Goal: Task Accomplishment & Management: Use online tool/utility

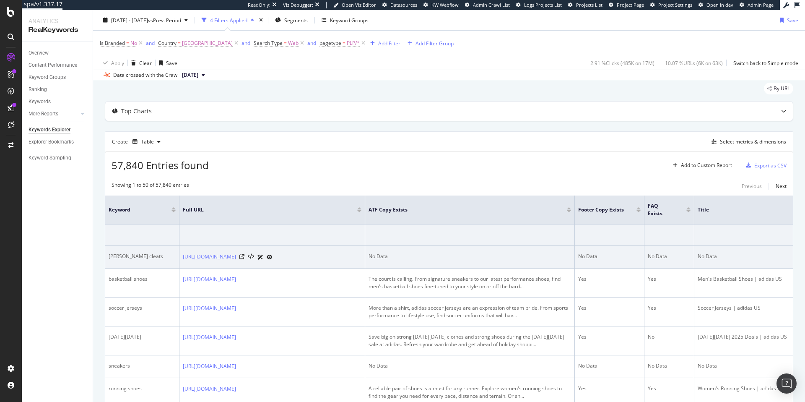
scroll to position [60, 0]
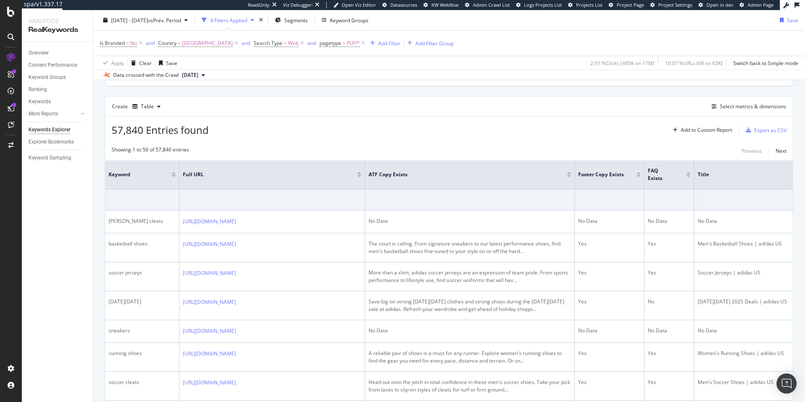
click at [174, 176] on div at bounding box center [174, 176] width 4 height 2
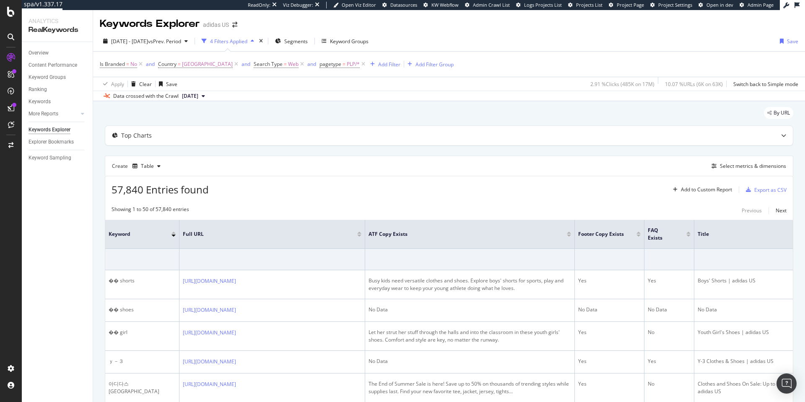
click at [360, 232] on div at bounding box center [359, 232] width 4 height 2
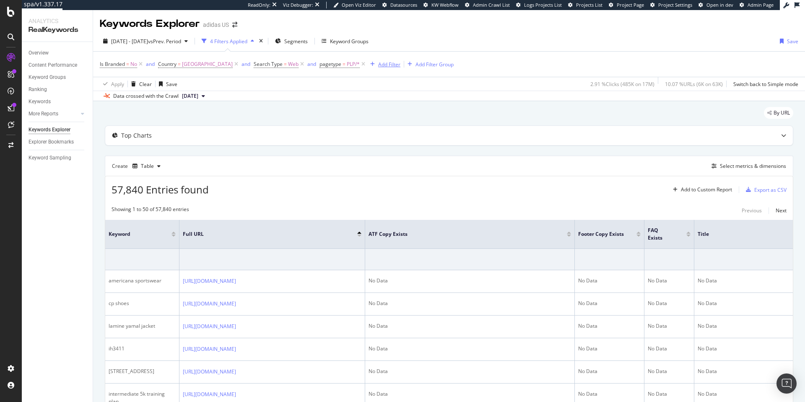
click at [400, 63] on div "Add Filter" at bounding box center [389, 64] width 22 height 7
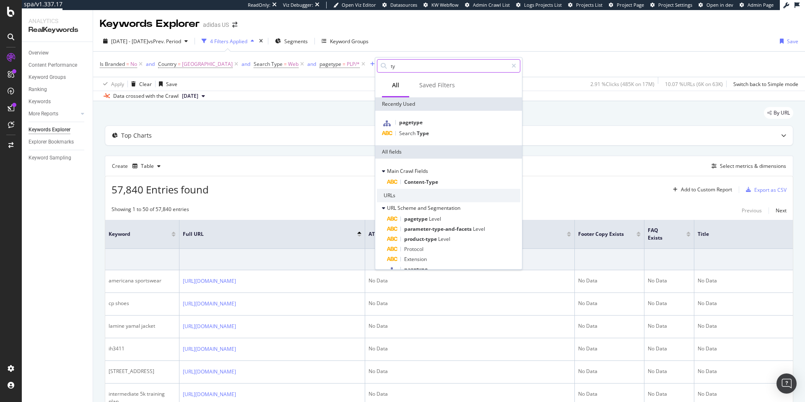
click at [408, 68] on input "ty" at bounding box center [449, 66] width 118 height 13
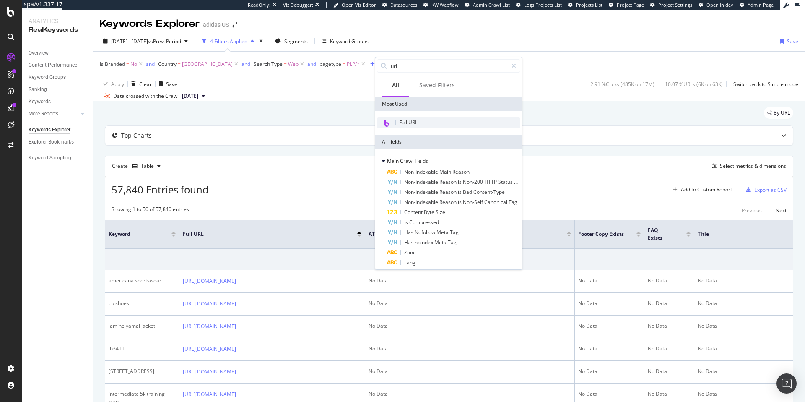
type input "url"
click at [413, 122] on span "Full URL" at bounding box center [408, 122] width 18 height 7
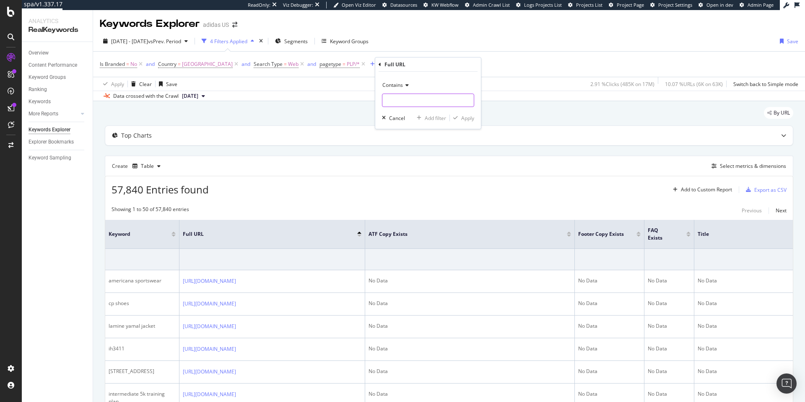
click at [401, 104] on input "text" at bounding box center [427, 100] width 91 height 13
paste input "[URL][DOMAIN_NAME]"
type input "[URL][DOMAIN_NAME]"
click at [470, 118] on div "Apply" at bounding box center [467, 117] width 13 height 7
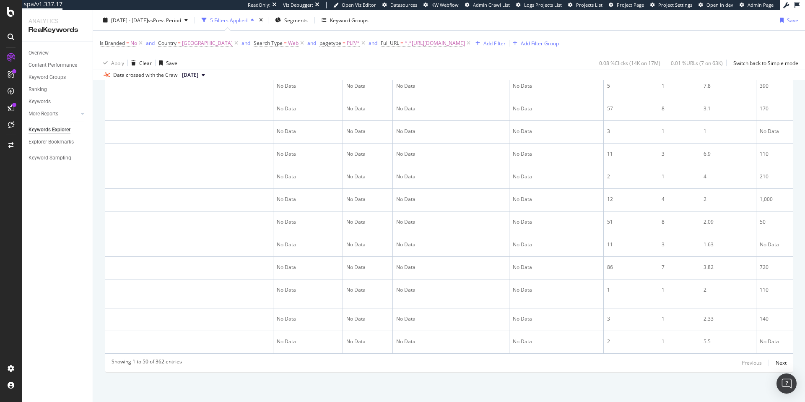
scroll to position [0, 356]
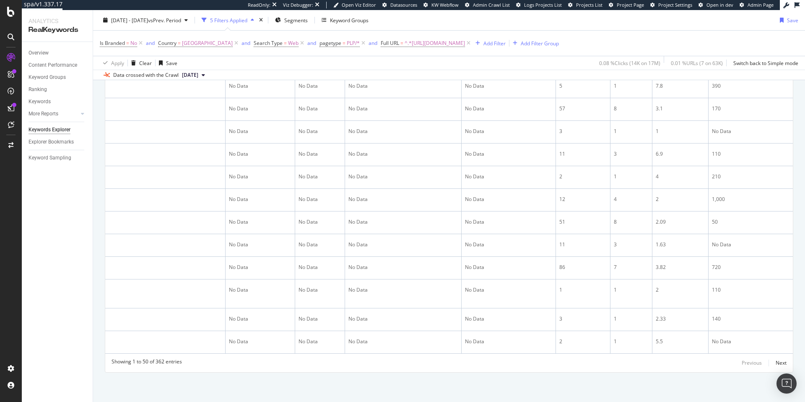
click at [198, 74] on span "[DATE]" at bounding box center [190, 75] width 16 height 8
click at [226, 131] on div "[DATE]" at bounding box center [212, 131] width 62 height 8
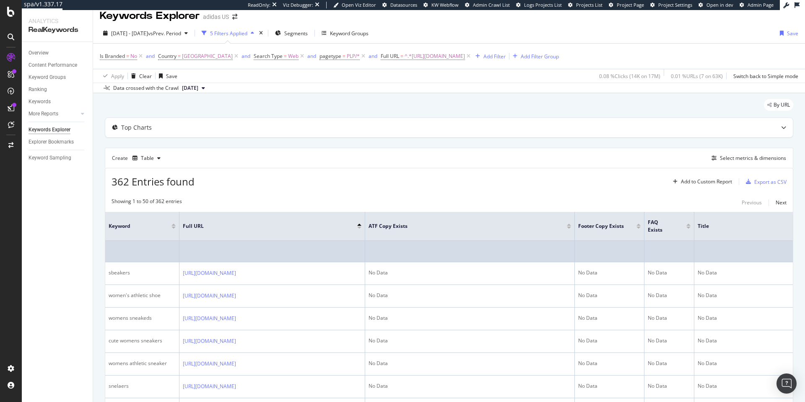
scroll to position [51, 0]
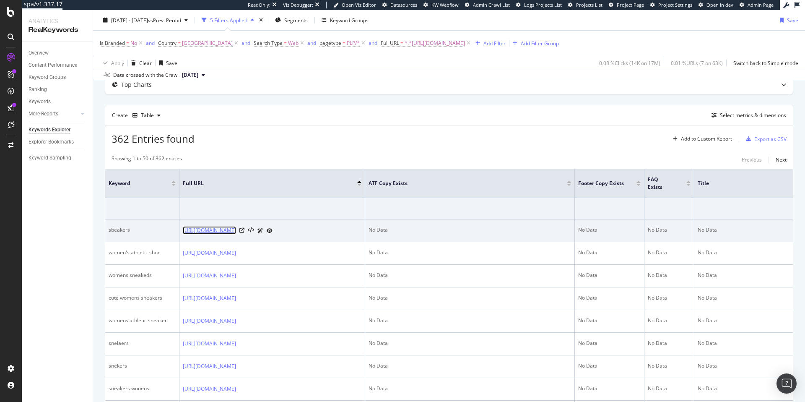
click at [236, 230] on link "[URL][DOMAIN_NAME]" at bounding box center [209, 230] width 53 height 8
click at [244, 230] on icon at bounding box center [241, 230] width 5 height 5
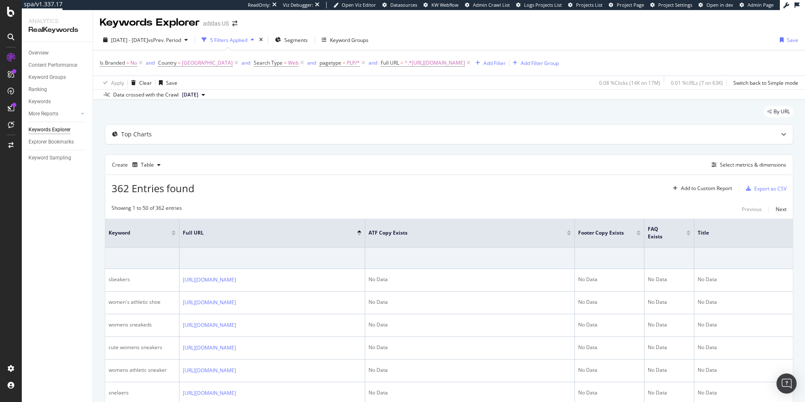
scroll to position [0, 0]
click at [465, 63] on span "^.*[URL][DOMAIN_NAME]" at bounding box center [435, 64] width 60 height 12
click at [52, 143] on div "Explorer Bookmarks" at bounding box center [51, 142] width 45 height 9
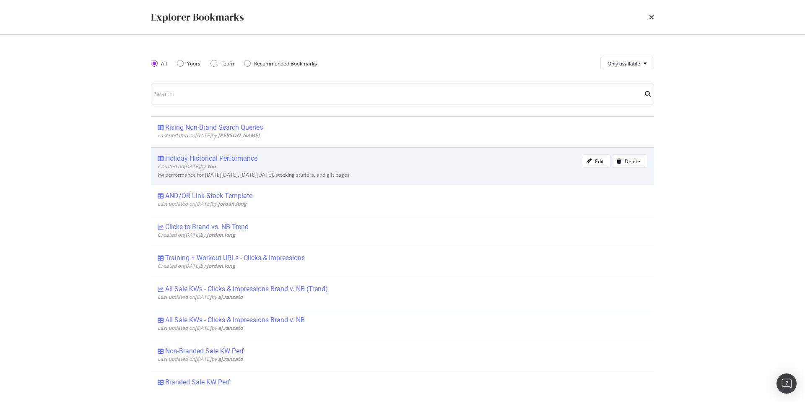
click at [226, 161] on div "Holiday Historical Performance" at bounding box center [211, 158] width 92 height 8
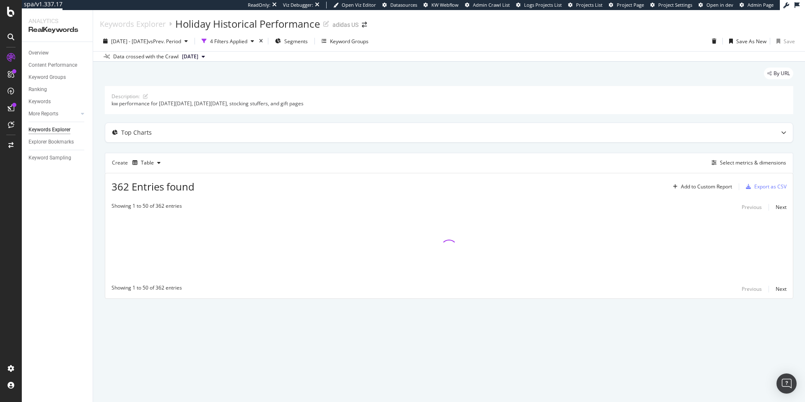
click at [198, 57] on span "[DATE]" at bounding box center [190, 57] width 16 height 8
click at [213, 86] on div "[DATE]" at bounding box center [212, 85] width 62 height 8
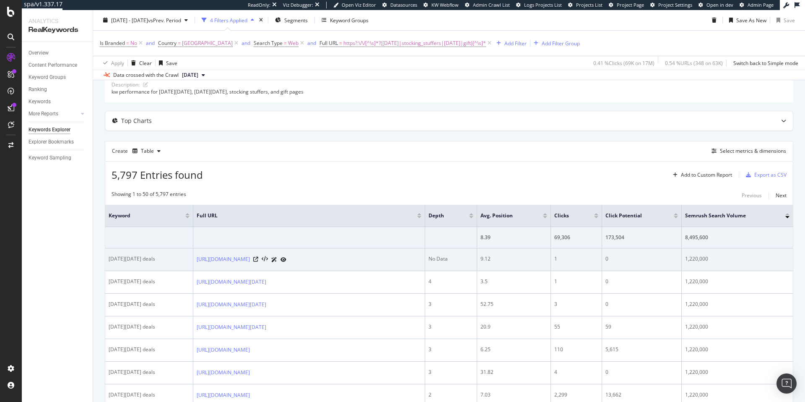
scroll to position [46, 0]
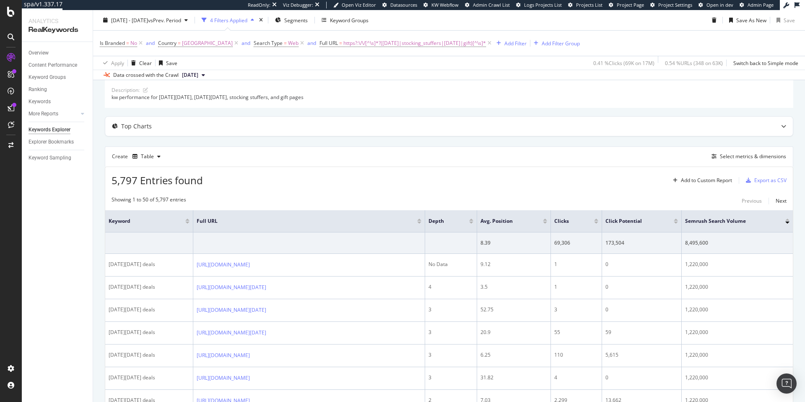
click at [598, 224] on div "Clicks" at bounding box center [576, 221] width 44 height 8
click at [598, 222] on div at bounding box center [596, 222] width 4 height 2
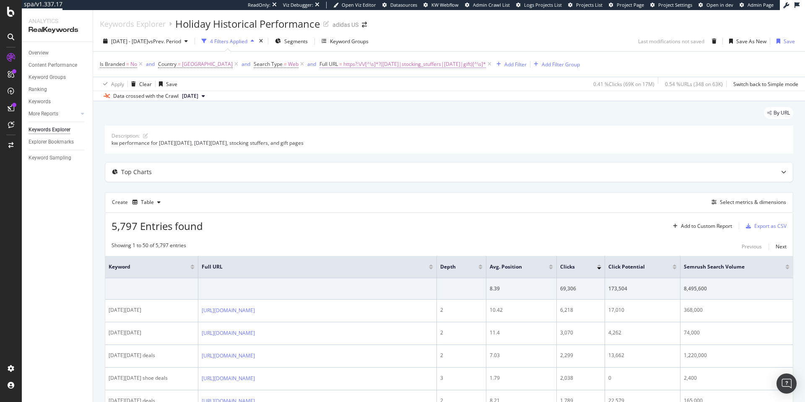
click at [486, 64] on span "https?:\/\/[^\s]*?([DATE]|stocking_stuffers|[DATE]|gift)[^\s]*" at bounding box center [414, 64] width 143 height 12
click at [395, 99] on input "https?:\/\/[^\s]*?([DATE]|stocking_stuffers|[DATE]|gift)[^\s]*" at bounding box center [374, 98] width 79 height 13
type input "https?:\/\/[^\s]*?([DATE]|stocking_stuffers|[DATE]|gift)s]*"
click at [351, 114] on div "Cancel" at bounding box center [350, 116] width 16 height 7
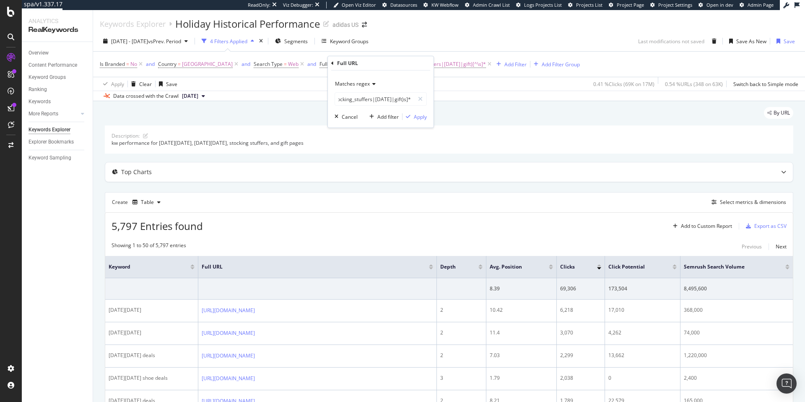
scroll to position [0, 0]
click at [483, 65] on span "https?:\/\/[^\s]*?([DATE]|stocking_stuffers|[DATE]|gift)[^\s]*" at bounding box center [414, 64] width 143 height 12
click at [402, 102] on input "https?:\/\/[^\s]*?([DATE]|stocking_stuffers|[DATE]|gift)[^\s]*" at bounding box center [374, 98] width 79 height 13
click at [405, 99] on input "https?:\/\/[^\s]*?([DATE]|stocking_stuffers|[DATE]|gift)[^\s]*" at bounding box center [374, 98] width 79 height 13
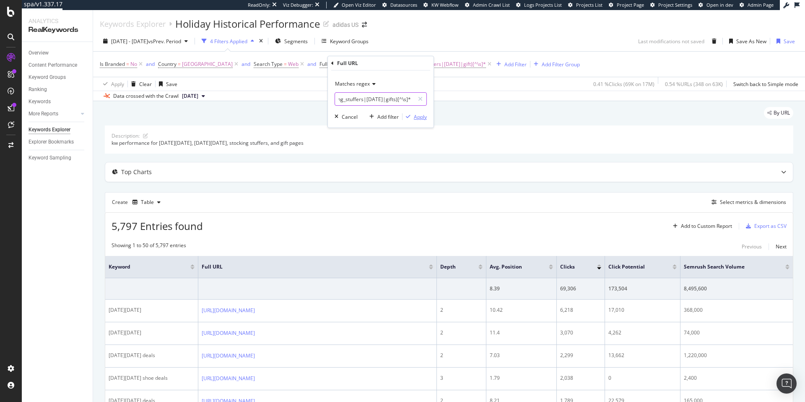
type input "https?:\/\/[^\s]*?([DATE]|stocking_stuffers|[DATE]|gifts)[^\s]*"
click at [421, 116] on div "Apply" at bounding box center [420, 116] width 13 height 7
click at [744, 202] on div "Select metrics & dimensions" at bounding box center [753, 201] width 66 height 7
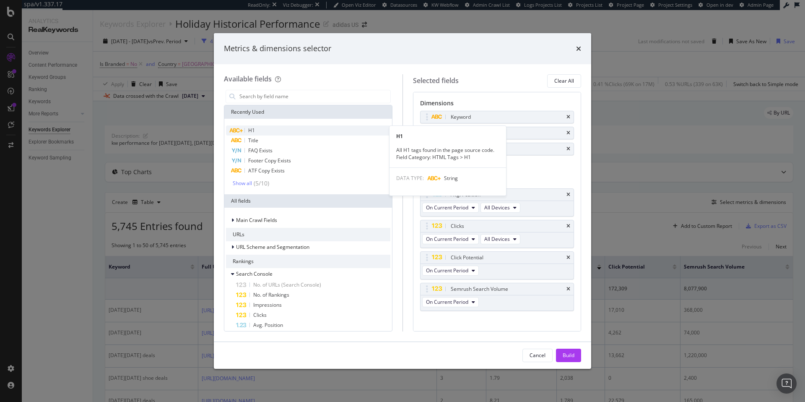
click at [257, 132] on div "H1" at bounding box center [308, 130] width 164 height 10
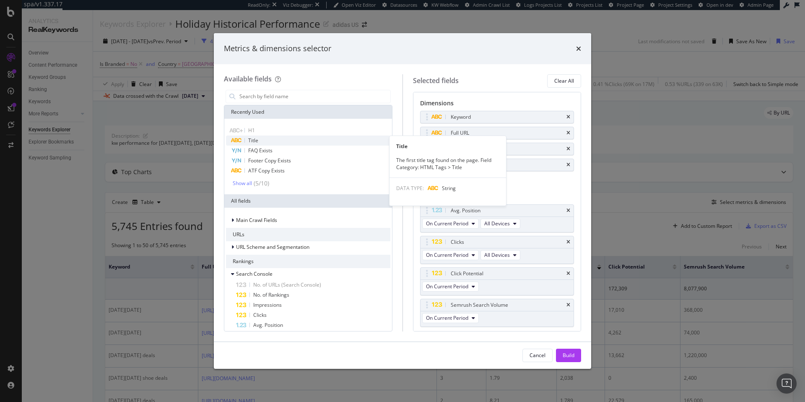
click at [257, 139] on span "Title" at bounding box center [253, 140] width 10 height 7
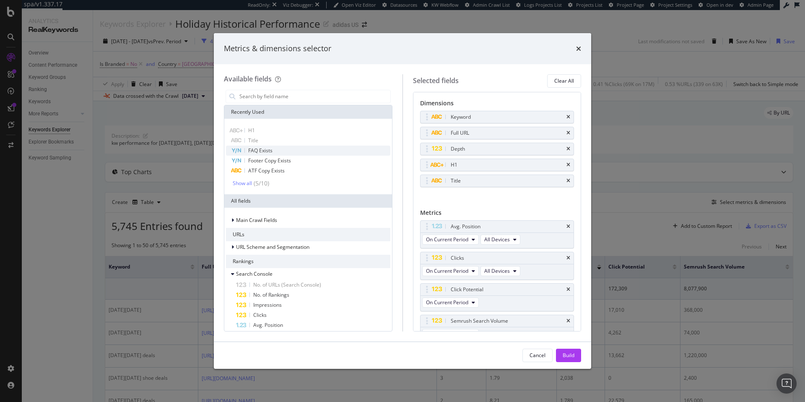
click at [259, 150] on span "FAQ Exists" at bounding box center [260, 150] width 24 height 7
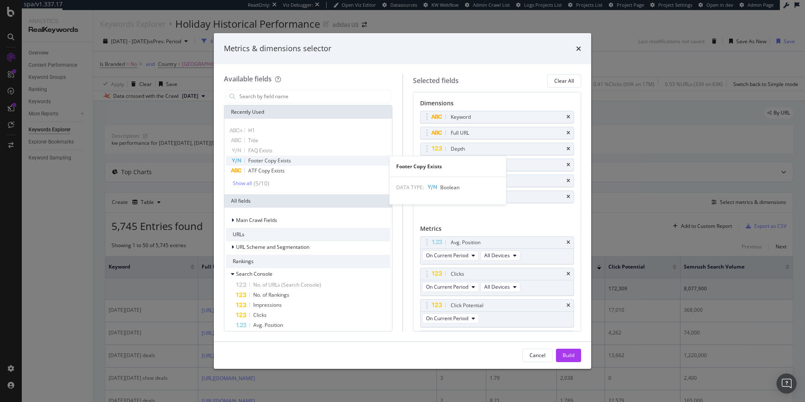
click at [263, 161] on span "Footer Copy Exists" at bounding box center [269, 160] width 43 height 7
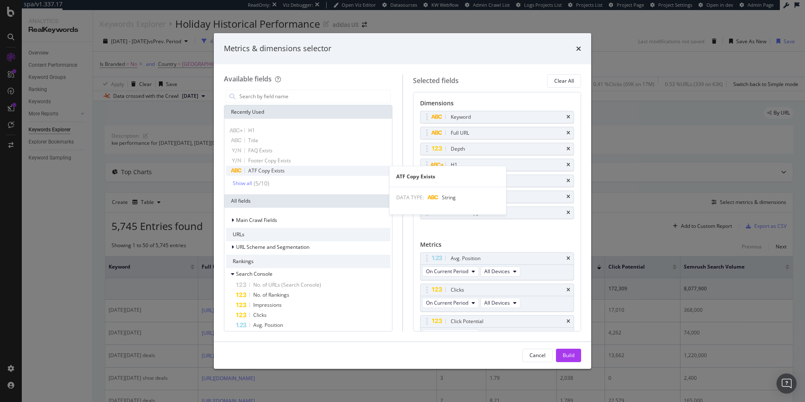
click at [266, 171] on span "ATF Copy Exists" at bounding box center [266, 170] width 36 height 7
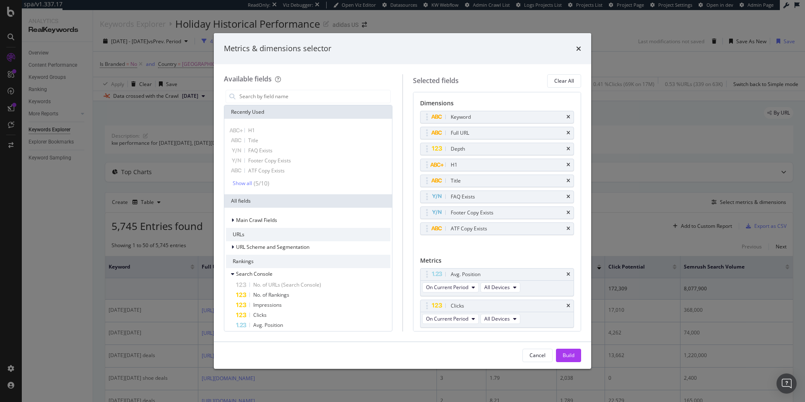
click at [240, 187] on div "H1 Title FAQ Exists Footer Copy Exists ATF Copy Exists Show all ( 5 / 10 )" at bounding box center [308, 156] width 168 height 75
click at [241, 185] on div "Show all" at bounding box center [242, 183] width 19 height 6
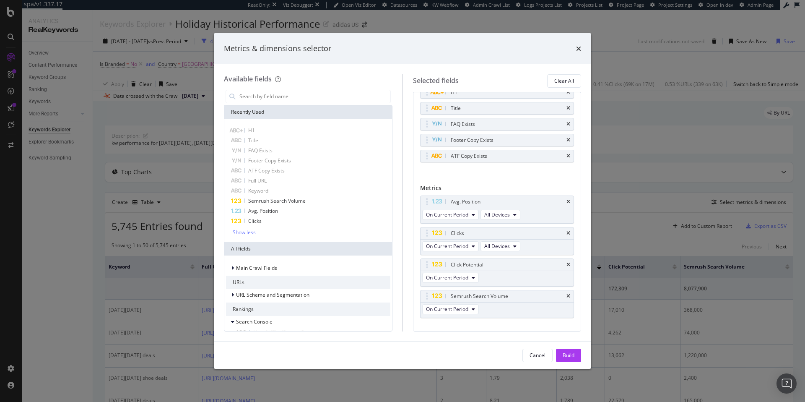
scroll to position [73, 0]
click at [567, 264] on icon "times" at bounding box center [569, 264] width 4 height 5
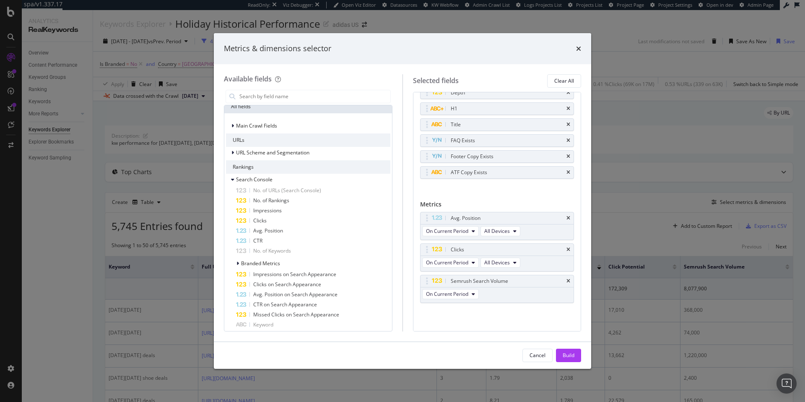
scroll to position [148, 0]
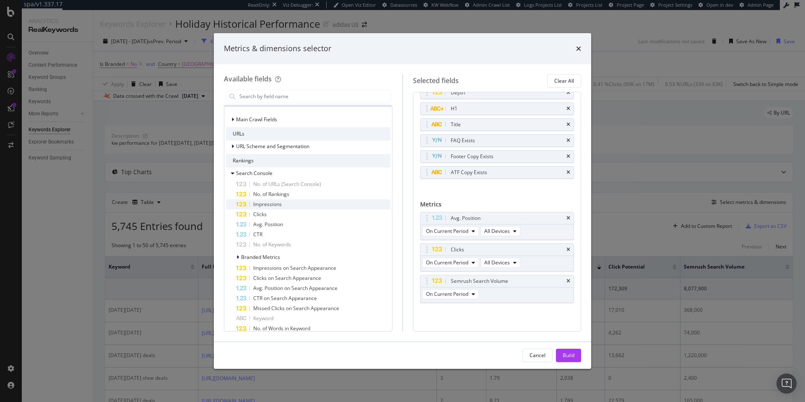
click at [271, 203] on span "Impressions" at bounding box center [267, 203] width 29 height 7
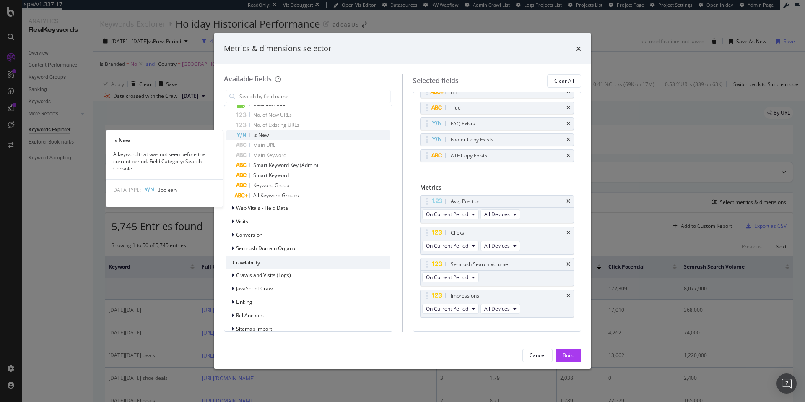
scroll to position [712, 0]
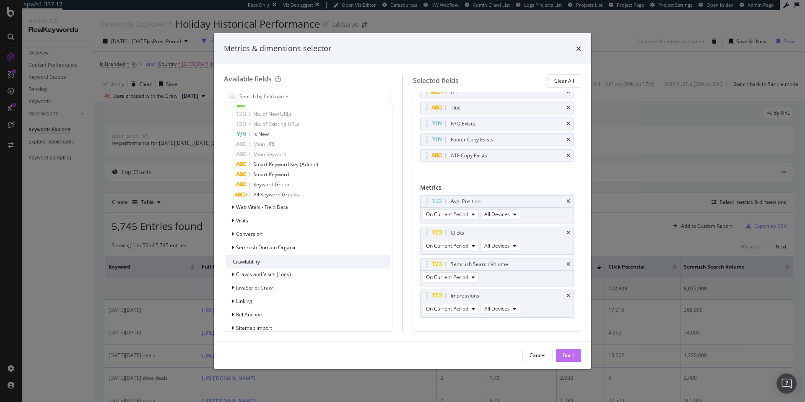
click at [574, 357] on div "Build" at bounding box center [569, 354] width 12 height 7
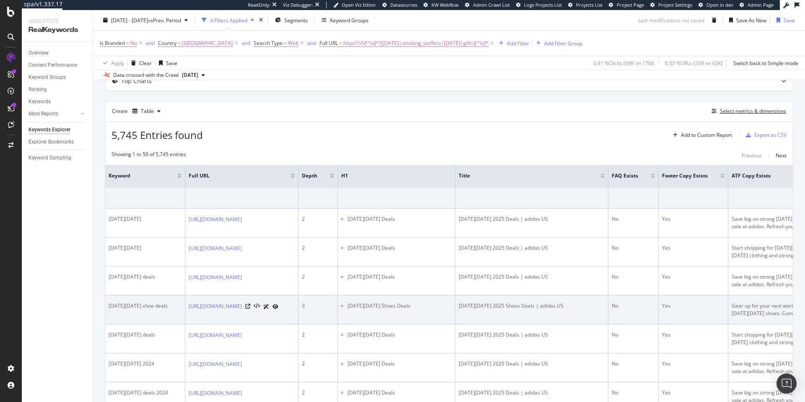
scroll to position [97, 0]
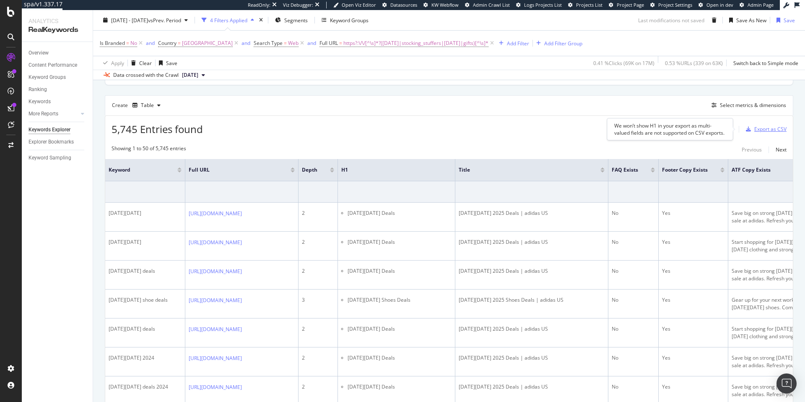
click at [758, 130] on div "Export as CSV" at bounding box center [770, 128] width 32 height 7
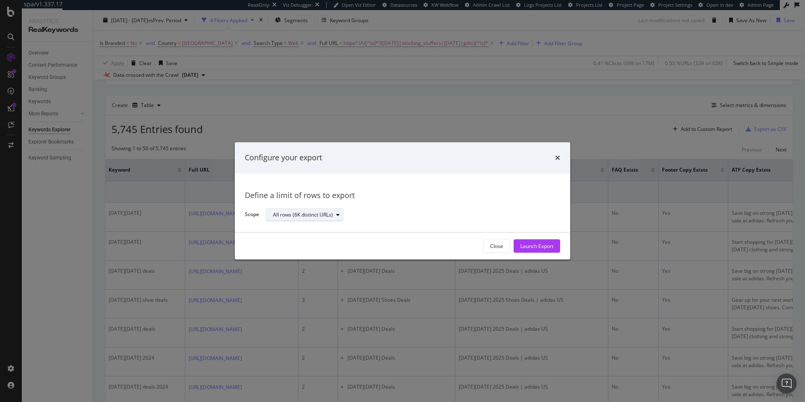
click at [339, 215] on icon "modal" at bounding box center [337, 214] width 3 height 5
click at [538, 246] on div "Launch Export" at bounding box center [536, 245] width 33 height 7
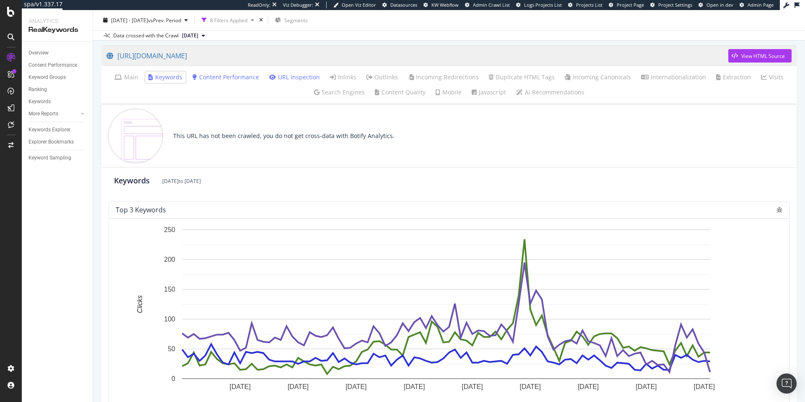
scroll to position [26, 0]
